Goal: Navigation & Orientation: Find specific page/section

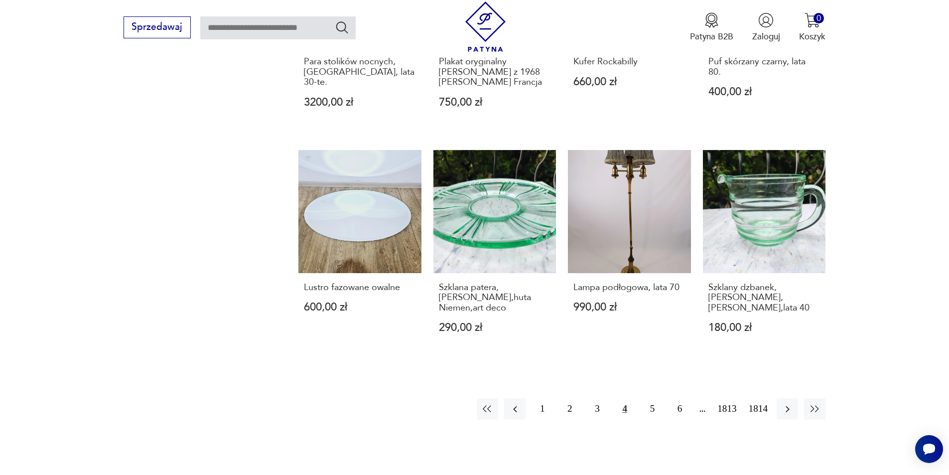
scroll to position [912, 0]
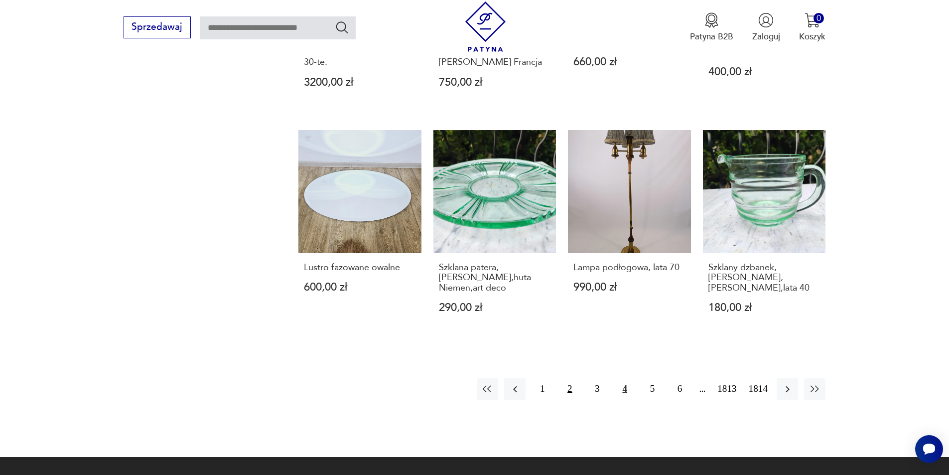
click at [569, 379] on button "2" at bounding box center [569, 388] width 21 height 21
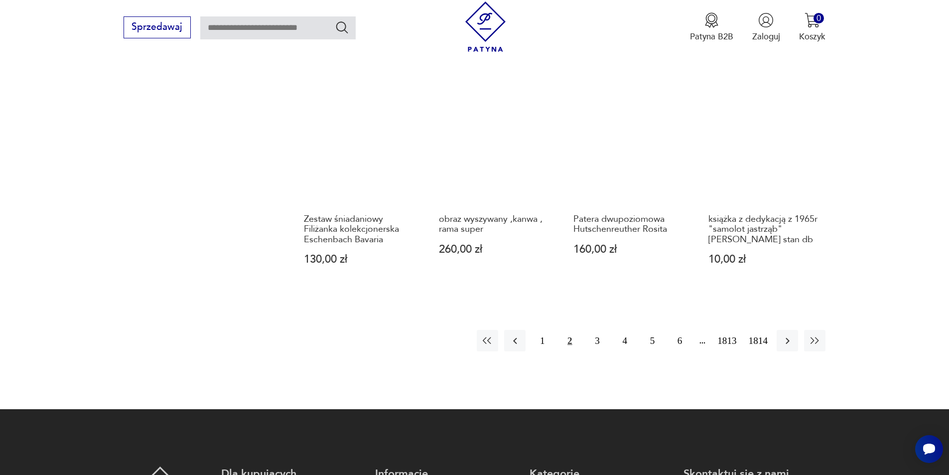
scroll to position [959, 0]
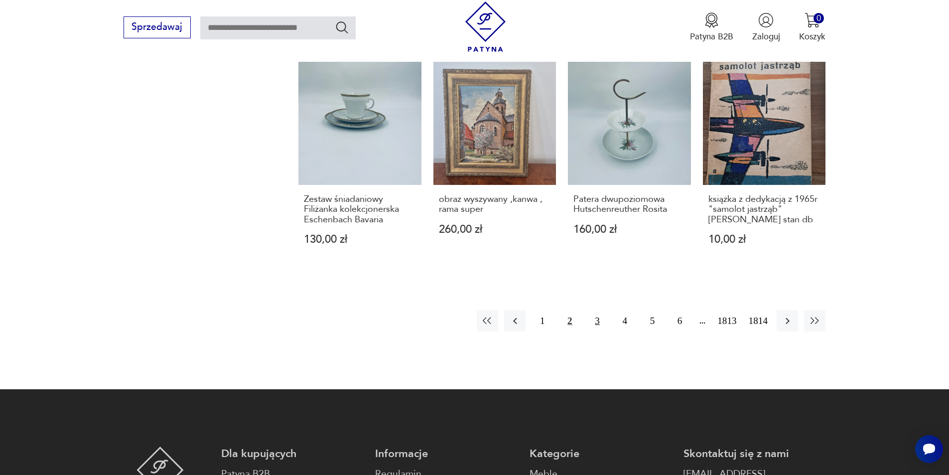
click at [595, 318] on button "3" at bounding box center [596, 320] width 21 height 21
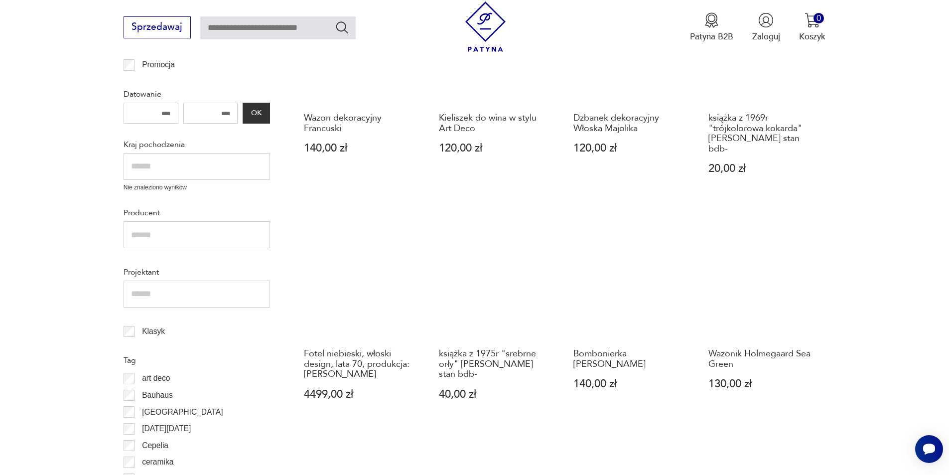
scroll to position [395, 0]
